Goal: Transaction & Acquisition: Download file/media

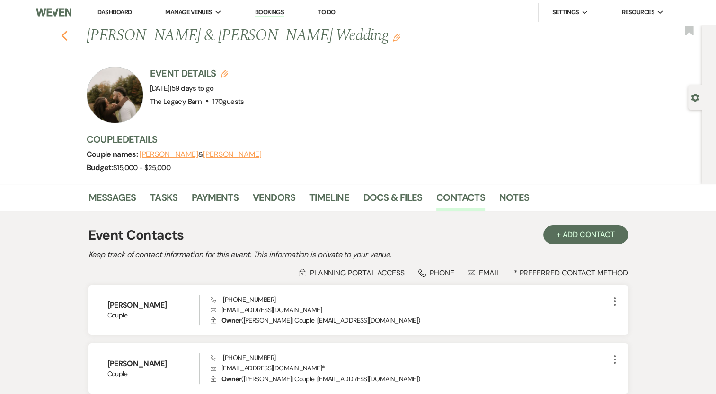
click at [67, 38] on use "button" at bounding box center [64, 36] width 6 height 10
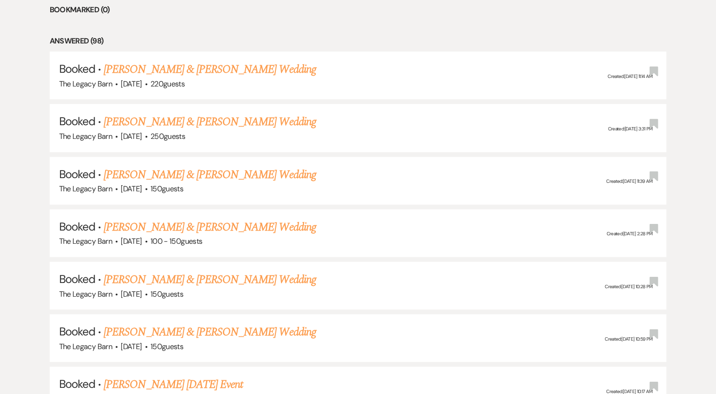
scroll to position [421, 0]
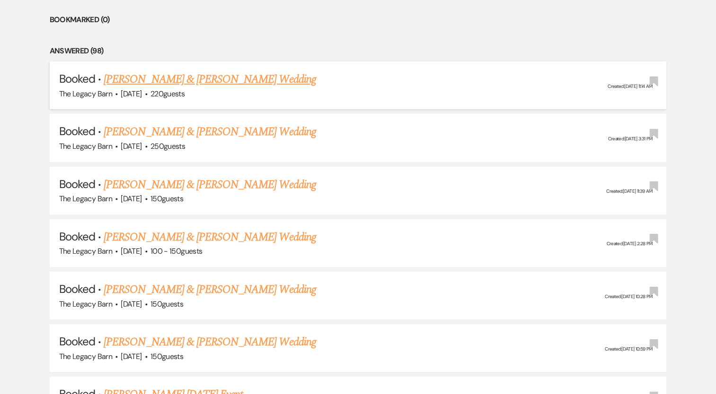
click at [210, 75] on link "[PERSON_NAME] & [PERSON_NAME] Wedding" at bounding box center [210, 79] width 212 height 17
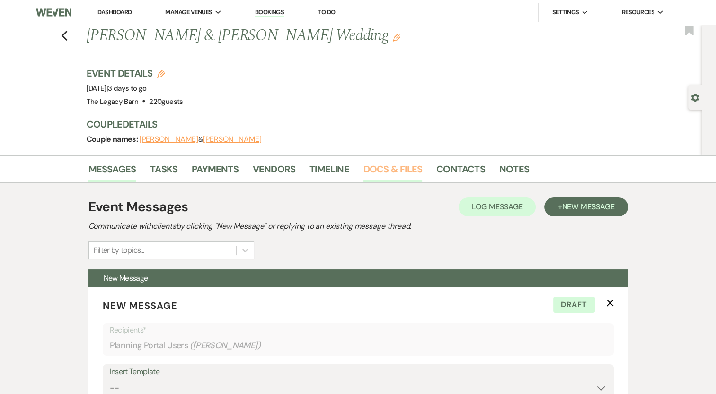
click at [398, 168] on link "Docs & Files" at bounding box center [392, 172] width 59 height 21
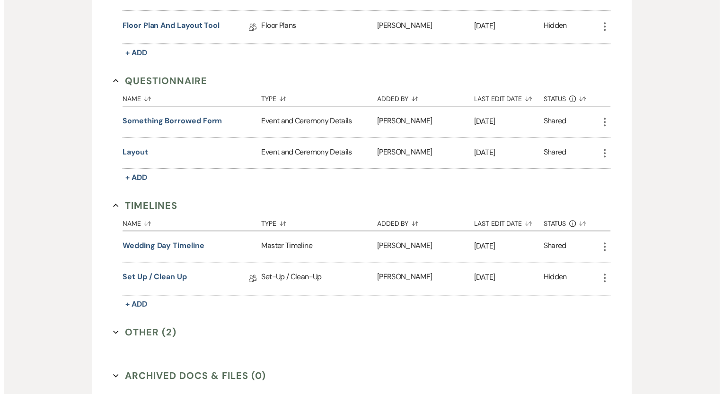
scroll to position [934, 0]
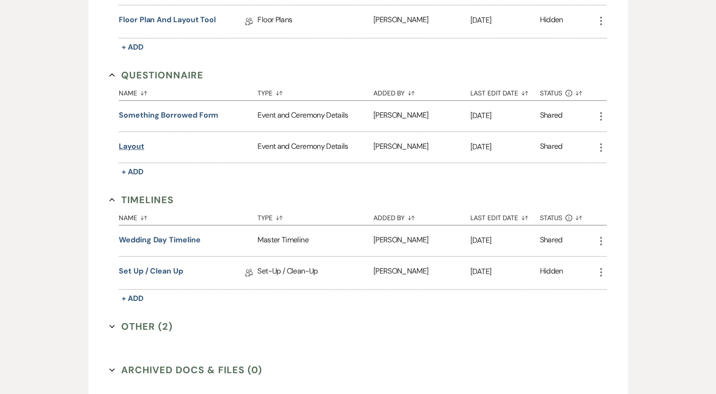
click at [137, 141] on button "layout" at bounding box center [132, 146] width 26 height 11
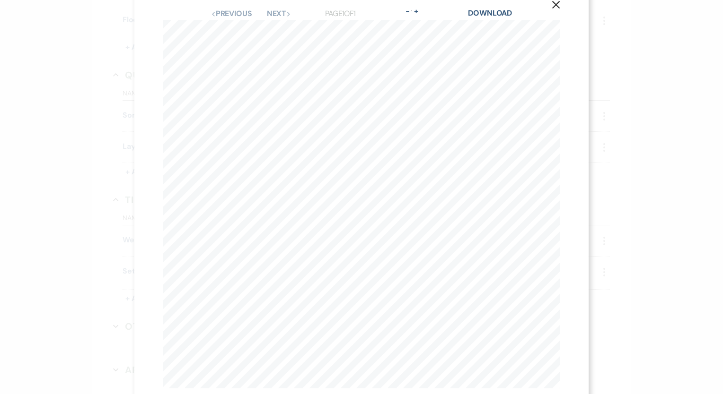
scroll to position [19, 0]
click at [501, 17] on link "Download" at bounding box center [490, 15] width 44 height 10
